Goal: Task Accomplishment & Management: Complete application form

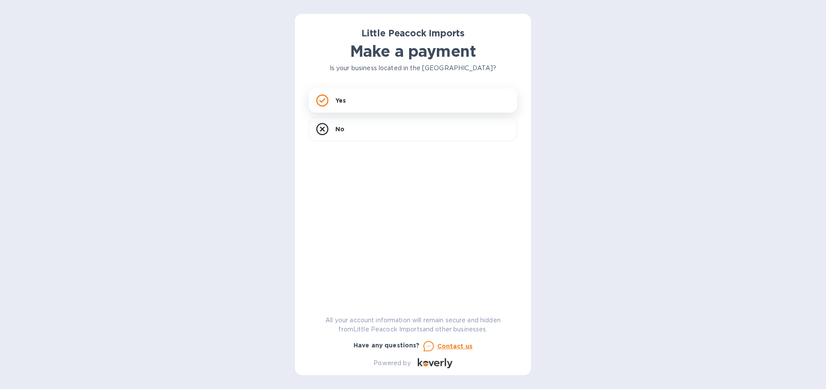
click at [379, 101] on div "Yes" at bounding box center [413, 100] width 208 height 24
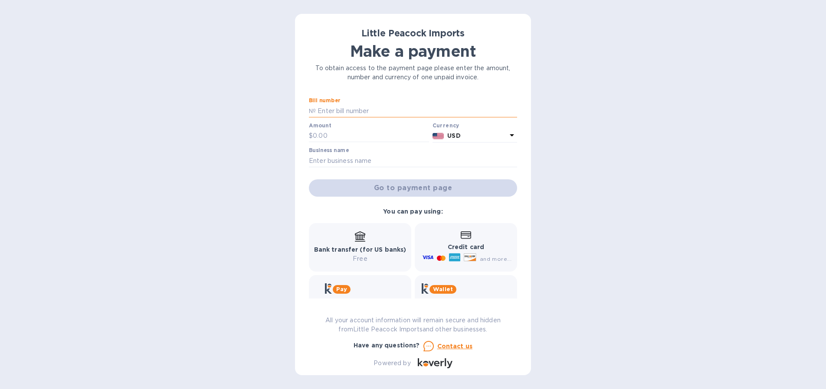
click at [340, 109] on input "text" at bounding box center [416, 111] width 201 height 13
type input "LP2507185"
click at [339, 140] on input "text" at bounding box center [371, 136] width 116 height 13
type input "1,544"
click at [374, 158] on input "text" at bounding box center [413, 160] width 208 height 13
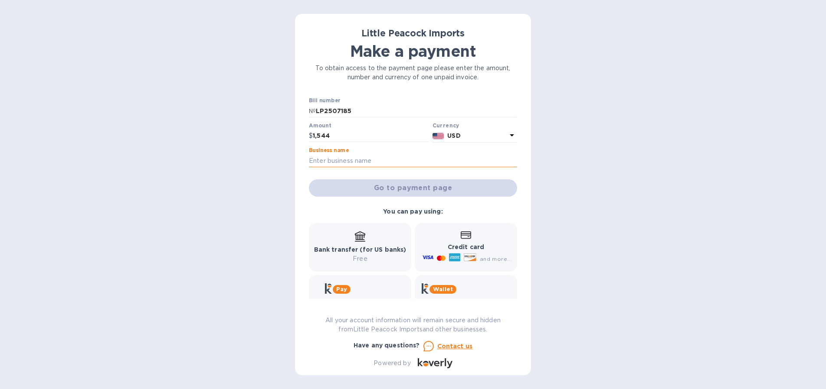
type input "Convive Wine & Spirits"
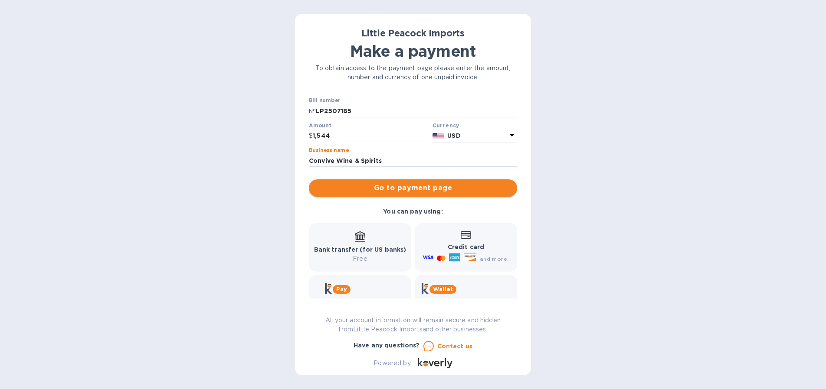
click at [414, 189] on span "Go to payment page" at bounding box center [413, 188] width 194 height 10
